Goal: Task Accomplishment & Management: Manage account settings

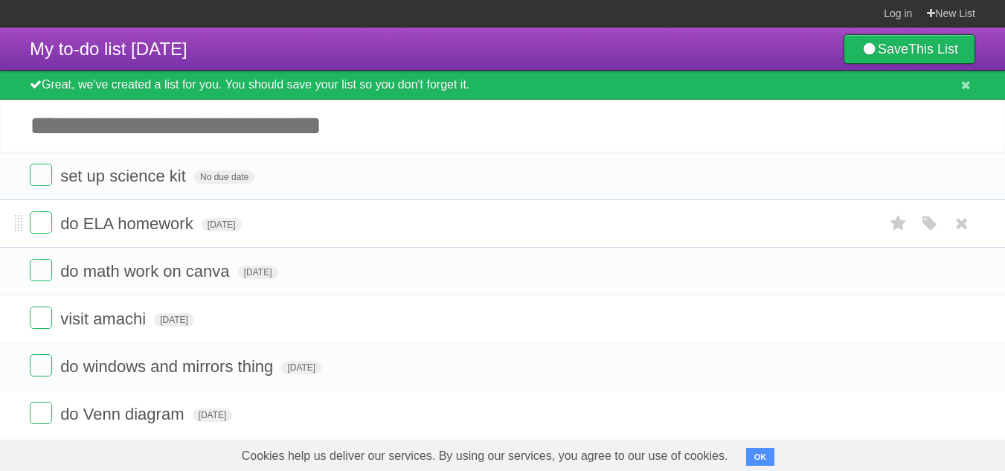
scroll to position [74, 0]
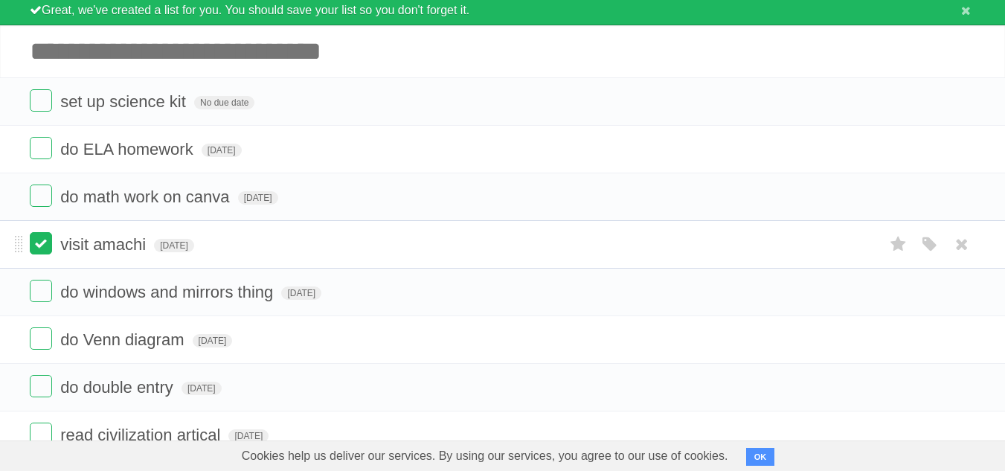
click at [42, 244] on label at bounding box center [41, 243] width 22 height 22
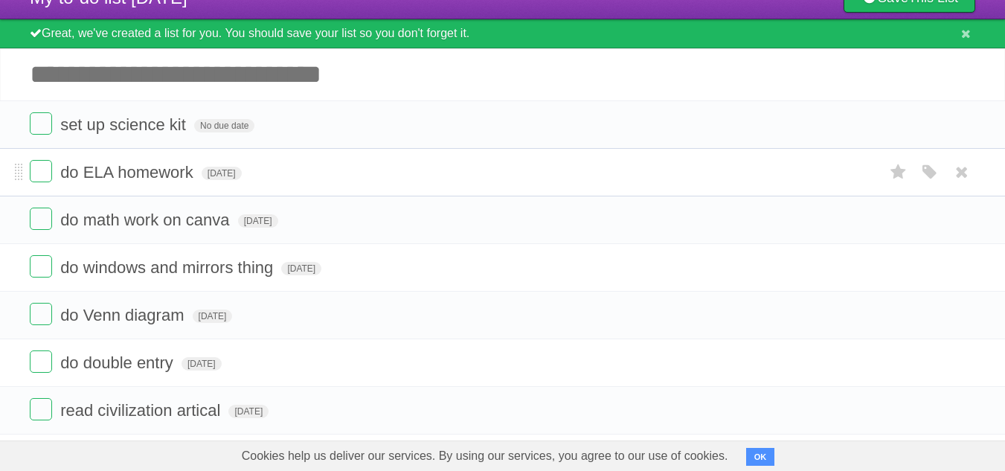
scroll to position [115, 0]
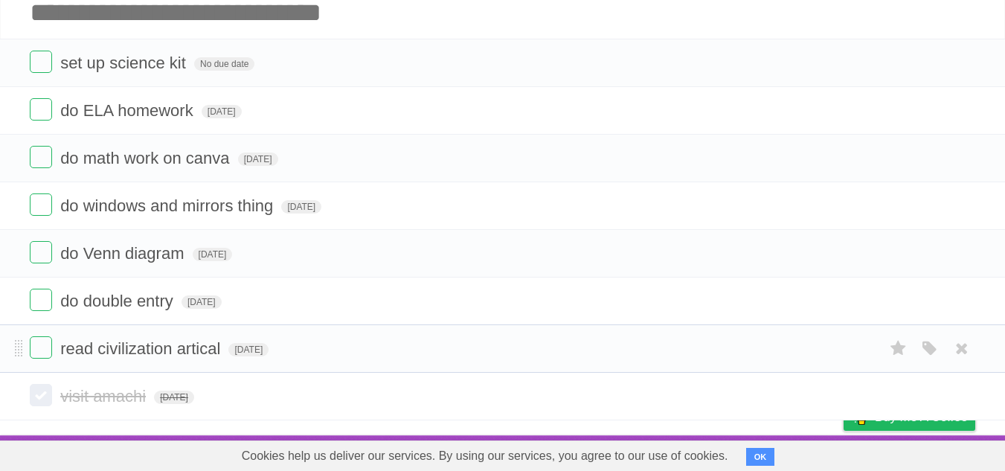
click at [397, 369] on li "read civilization artical [DATE] White Red Blue Green Purple Orange" at bounding box center [502, 348] width 1005 height 48
click at [898, 344] on icon at bounding box center [899, 348] width 21 height 25
click at [897, 344] on icon at bounding box center [899, 348] width 21 height 25
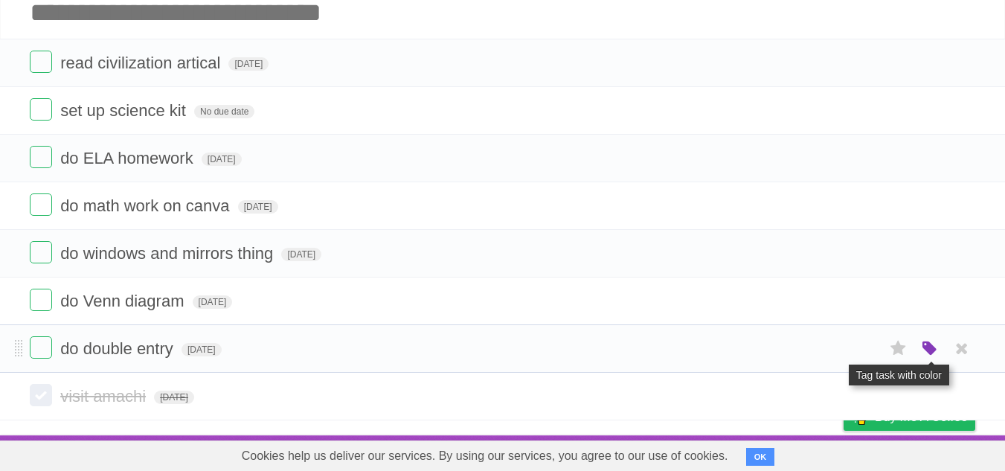
click at [926, 342] on icon "button" at bounding box center [930, 348] width 21 height 19
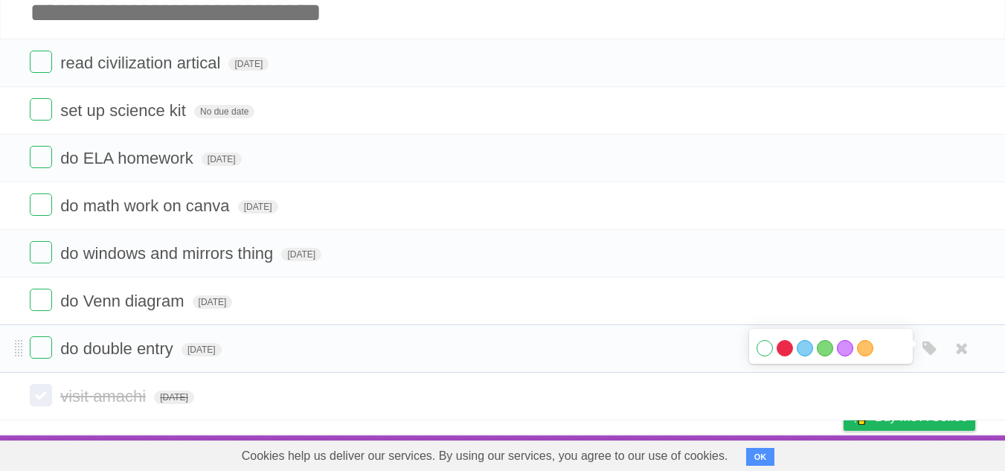
click at [785, 348] on label "Red" at bounding box center [785, 348] width 16 height 16
click at [846, 348] on label "Purple" at bounding box center [845, 348] width 16 height 16
click at [277, 304] on form "do Venn diagram [DATE] White Red Blue Green Purple Orange" at bounding box center [503, 301] width 946 height 25
click at [273, 111] on form "set up science kit No due date White Red Blue Green Purple Orange" at bounding box center [503, 110] width 946 height 25
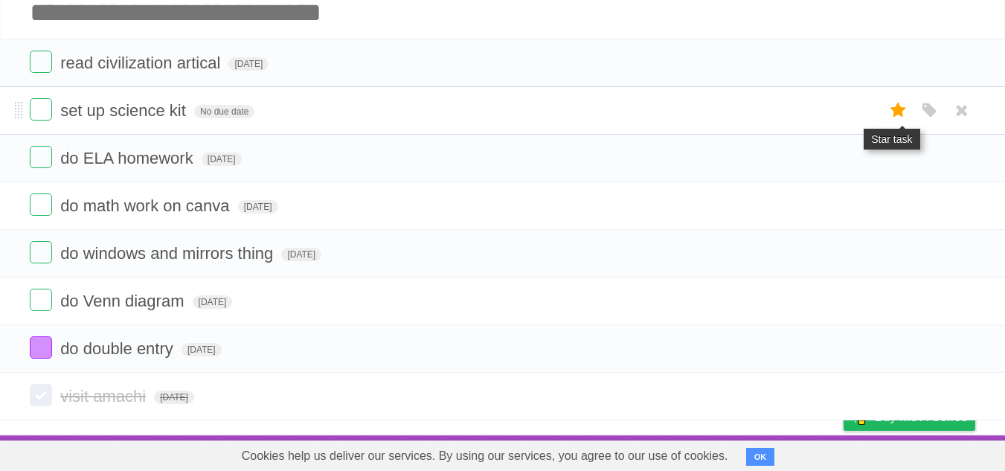
click at [902, 112] on icon at bounding box center [899, 110] width 21 height 25
click at [898, 104] on icon at bounding box center [899, 110] width 21 height 25
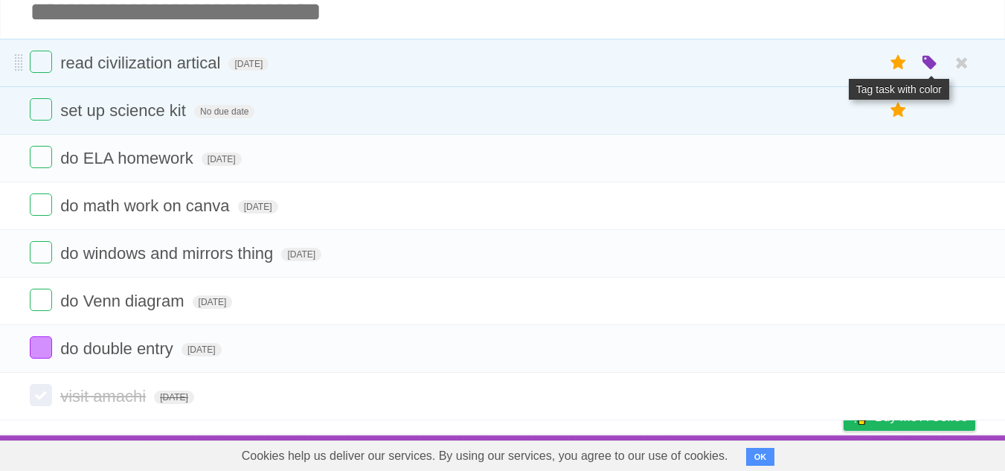
click at [932, 61] on icon "button" at bounding box center [930, 63] width 21 height 19
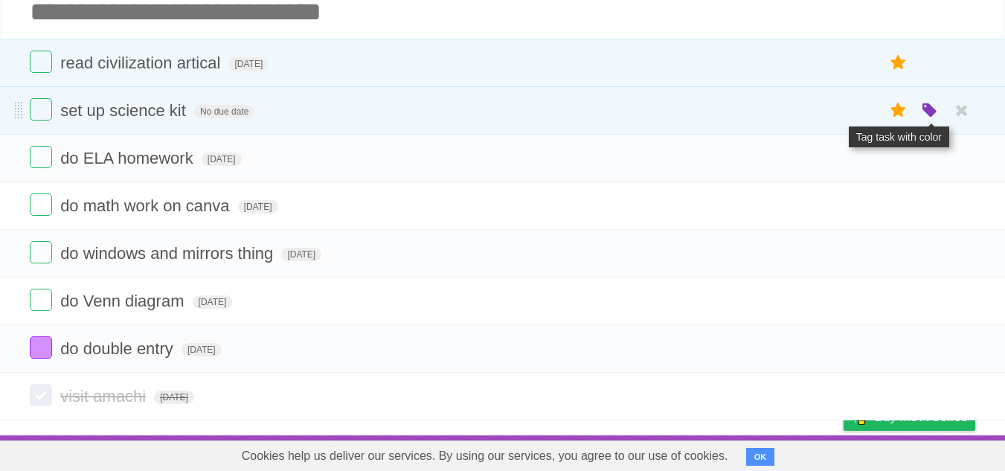
click at [926, 112] on icon "button" at bounding box center [930, 110] width 21 height 19
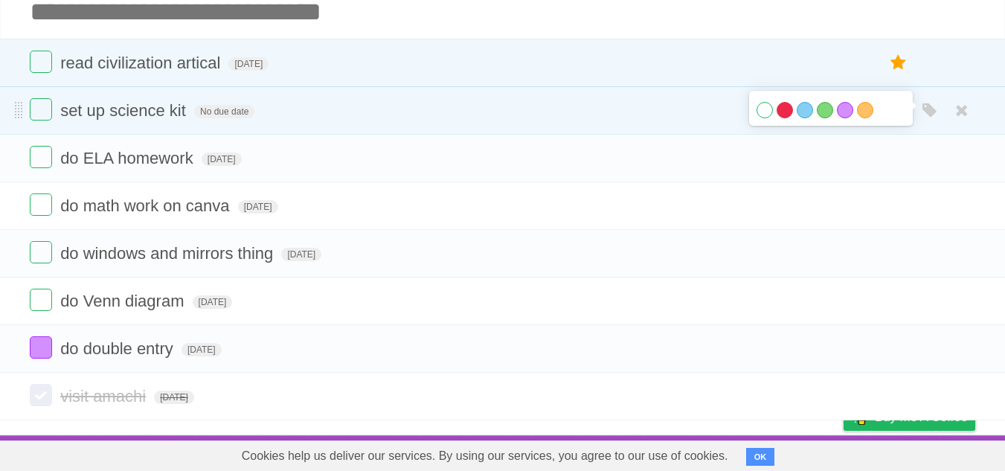
click at [789, 109] on label "Red" at bounding box center [785, 110] width 16 height 16
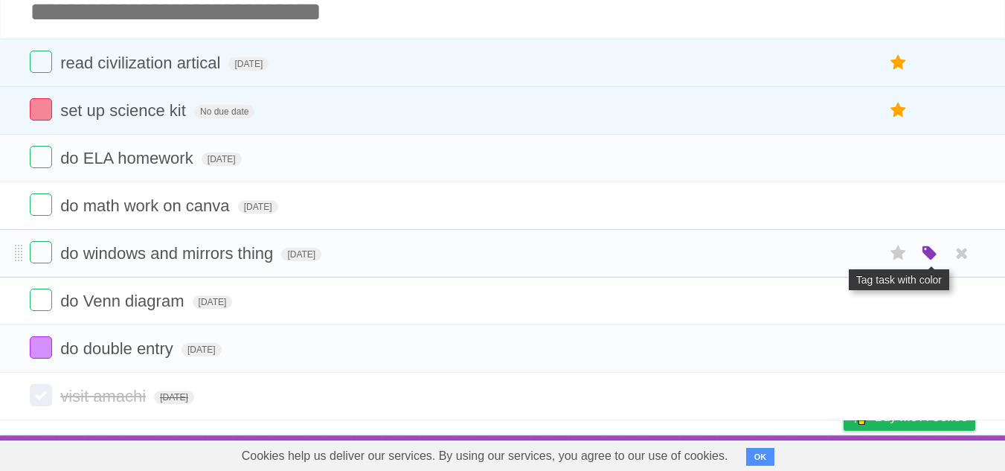
click at [930, 251] on icon "button" at bounding box center [930, 253] width 21 height 19
click at [931, 249] on icon "button" at bounding box center [930, 253] width 21 height 19
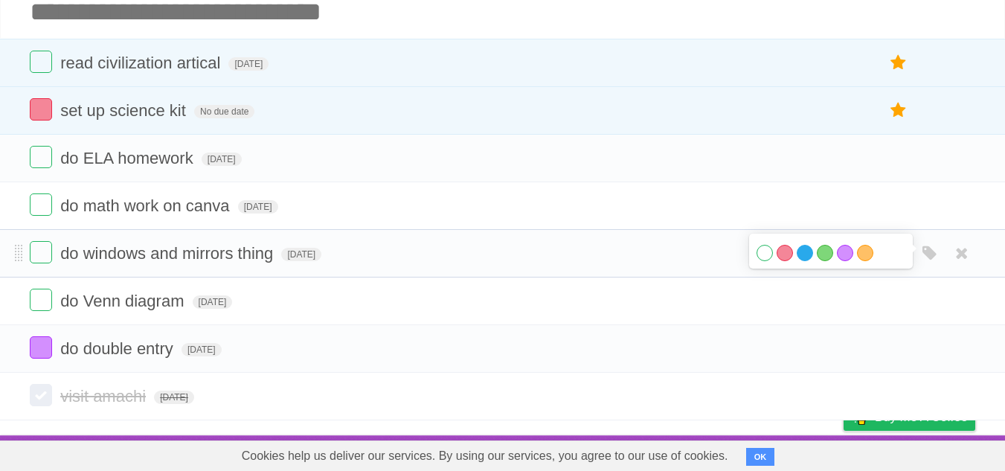
click at [802, 251] on label "Blue" at bounding box center [805, 253] width 16 height 16
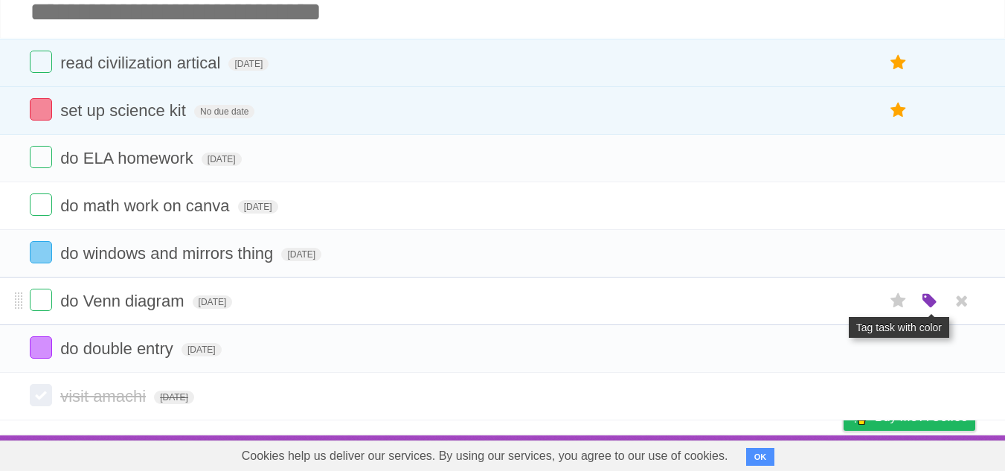
click at [929, 301] on icon "button" at bounding box center [930, 301] width 21 height 19
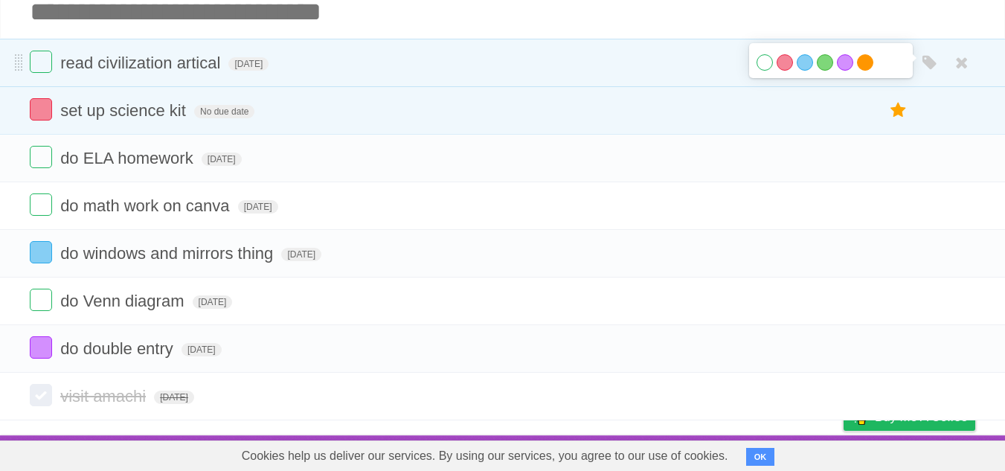
click at [861, 63] on label "Orange" at bounding box center [865, 62] width 16 height 16
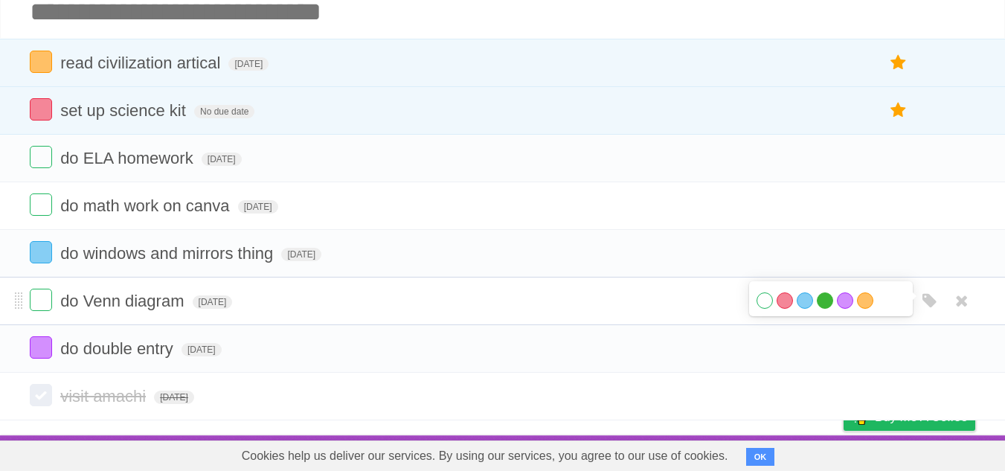
click at [823, 299] on label "Green" at bounding box center [825, 300] width 16 height 16
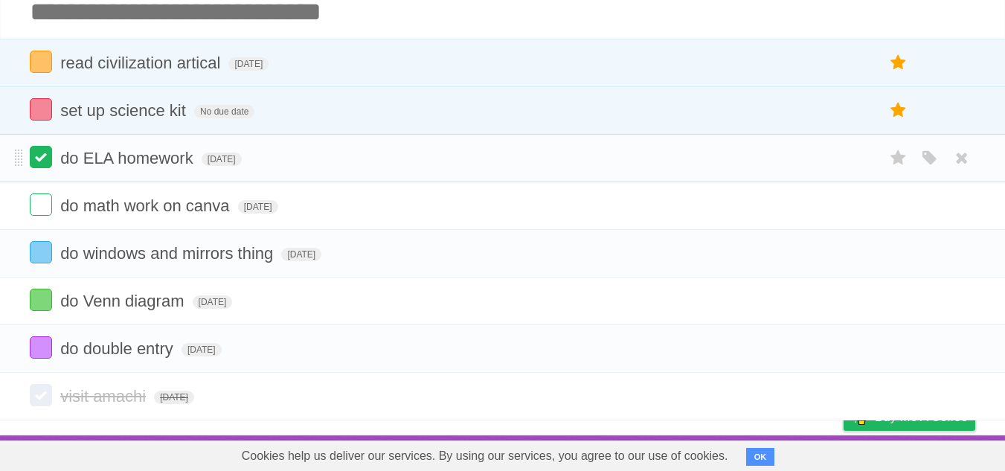
click at [45, 156] on label at bounding box center [41, 157] width 22 height 22
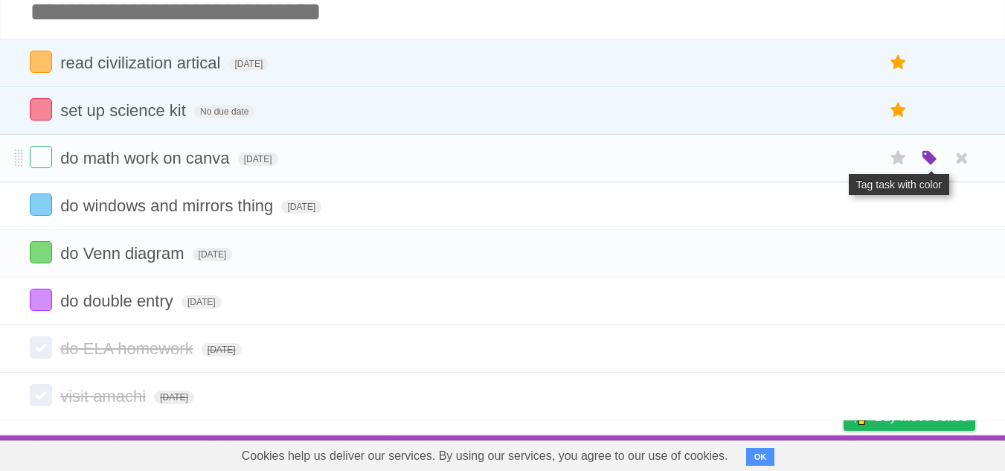
click at [929, 156] on icon "button" at bounding box center [930, 158] width 21 height 19
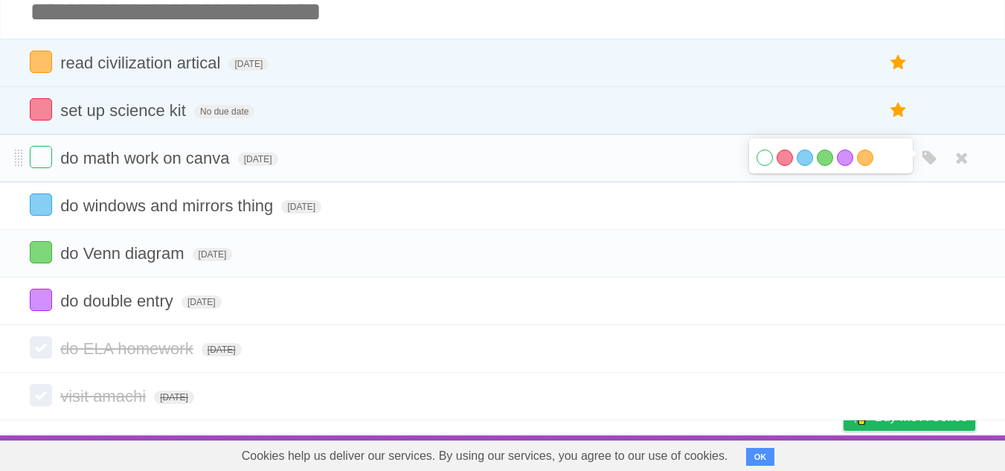
click at [768, 160] on label "White" at bounding box center [765, 158] width 16 height 16
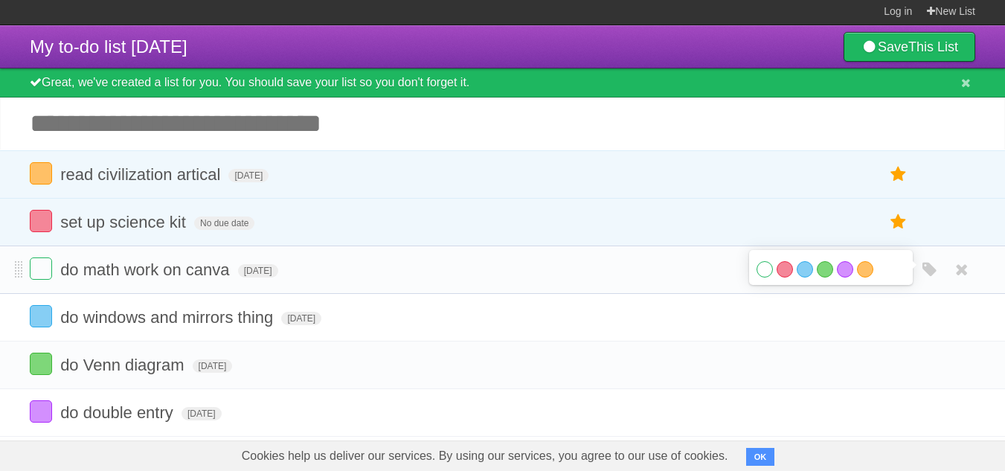
scroll to position [0, 0]
